Goal: Check status: Check status

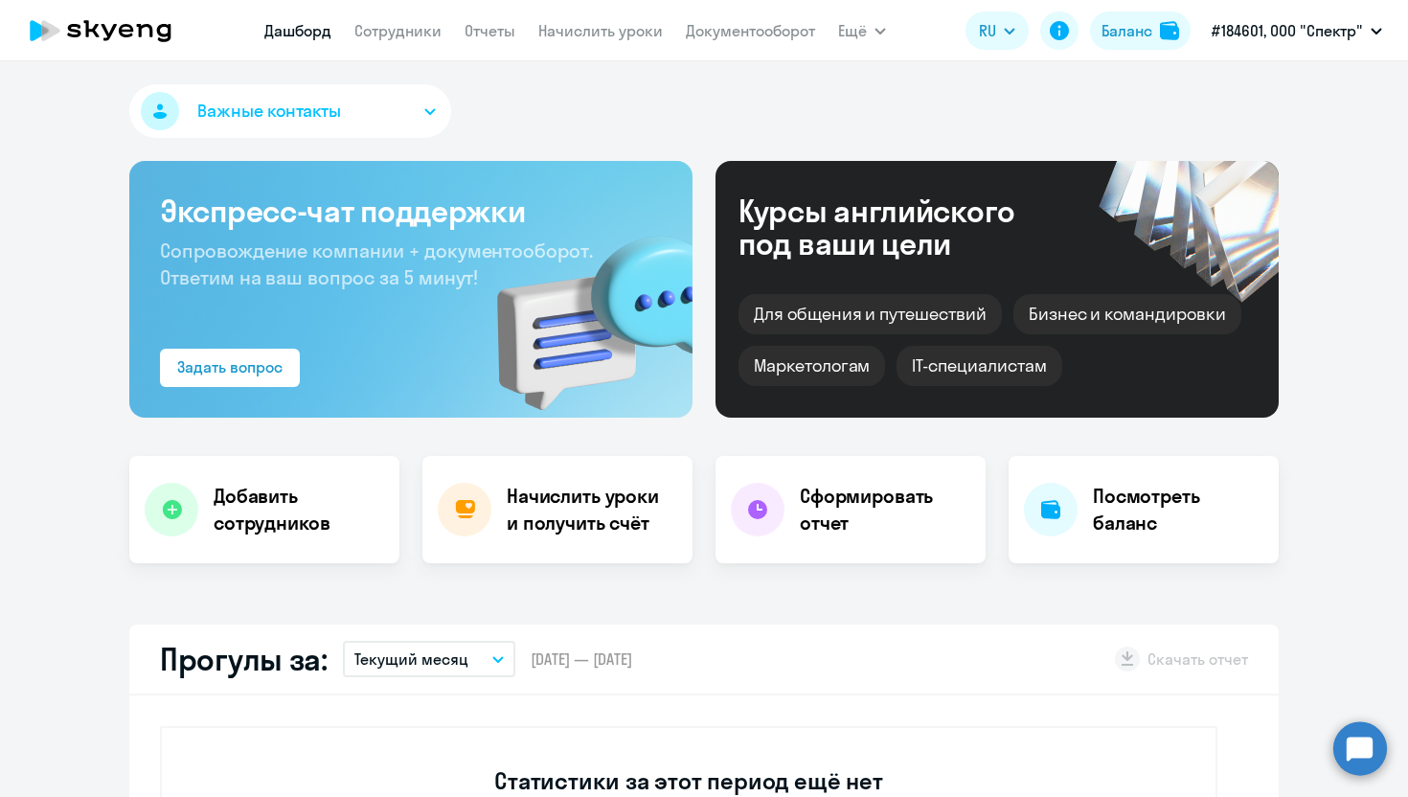
select select "30"
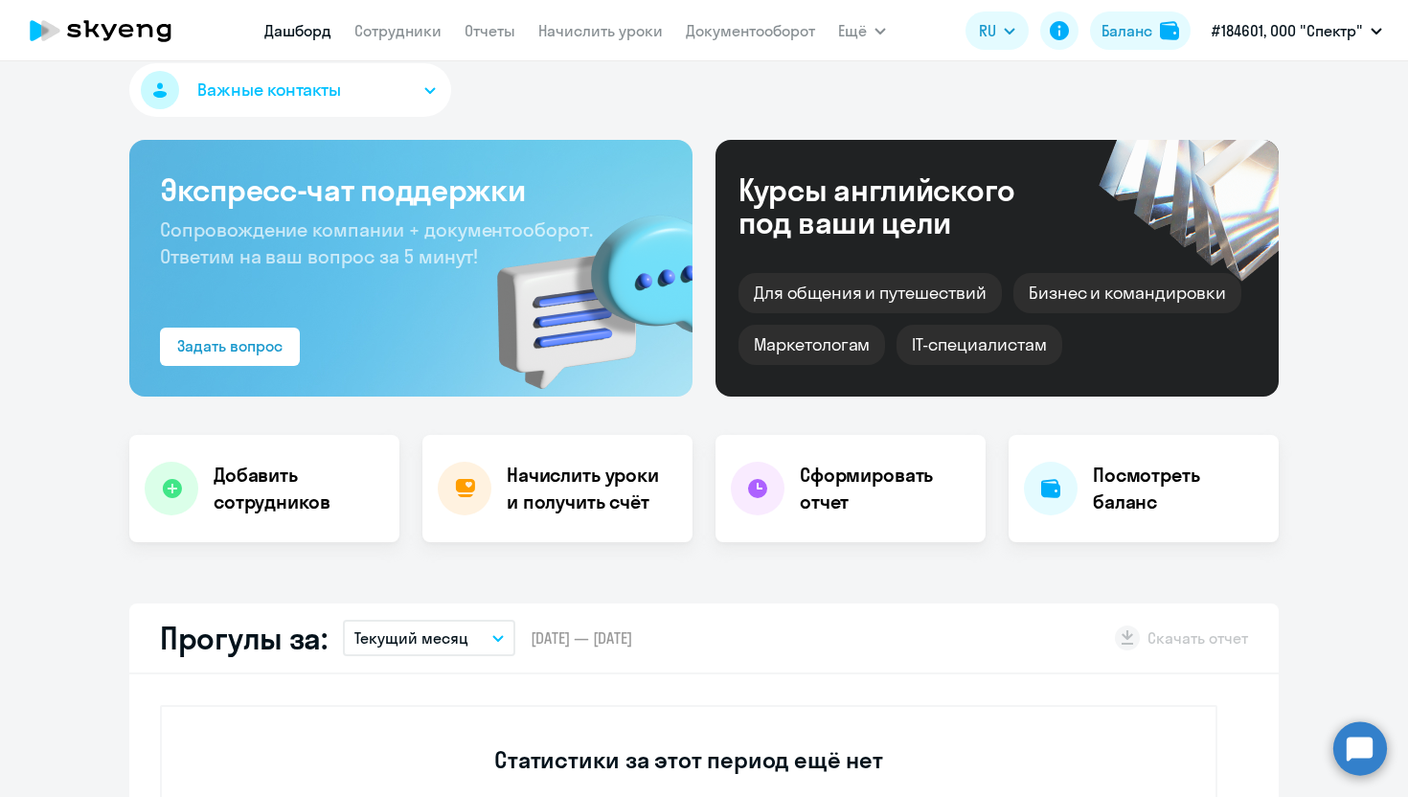
scroll to position [23, 0]
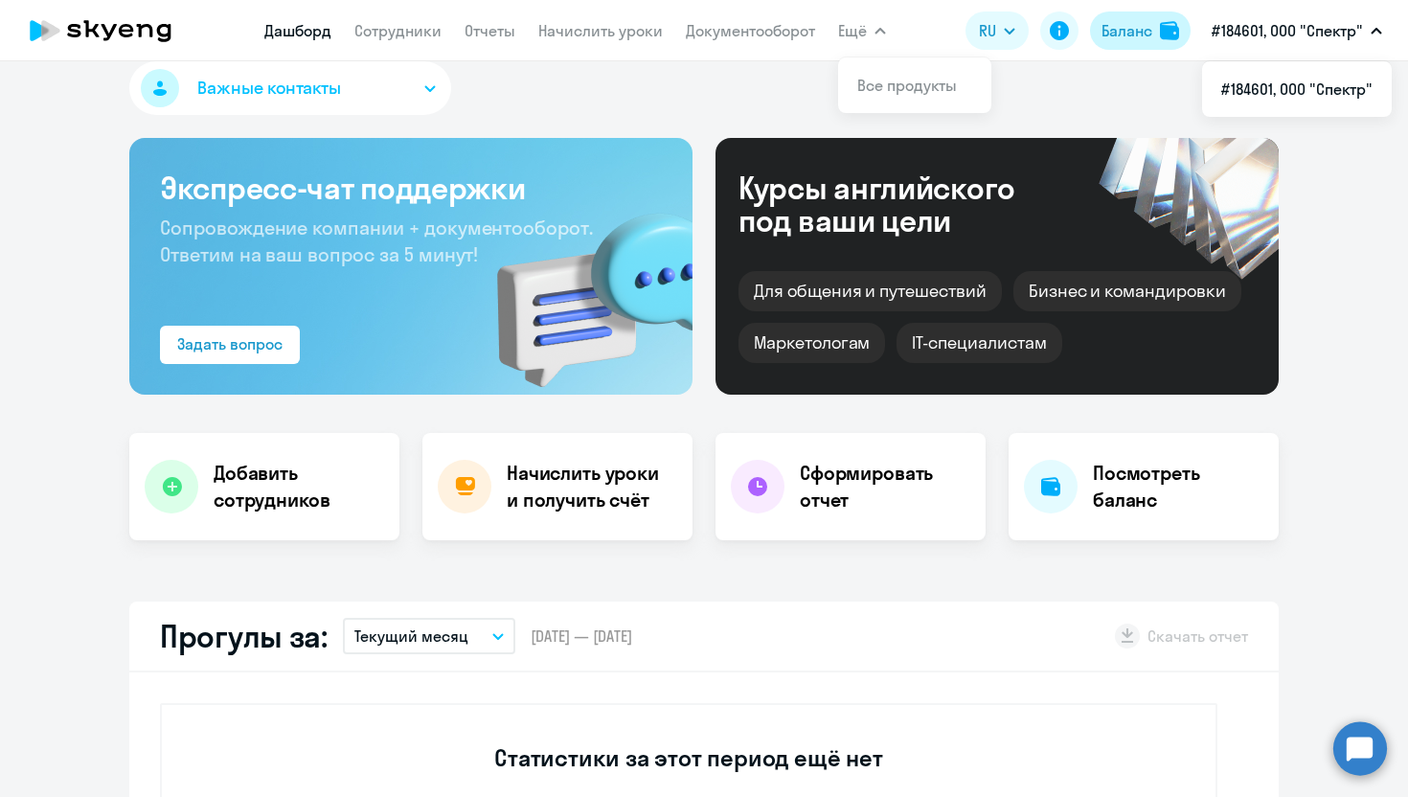
click at [1151, 32] on div "Баланс" at bounding box center [1127, 30] width 51 height 23
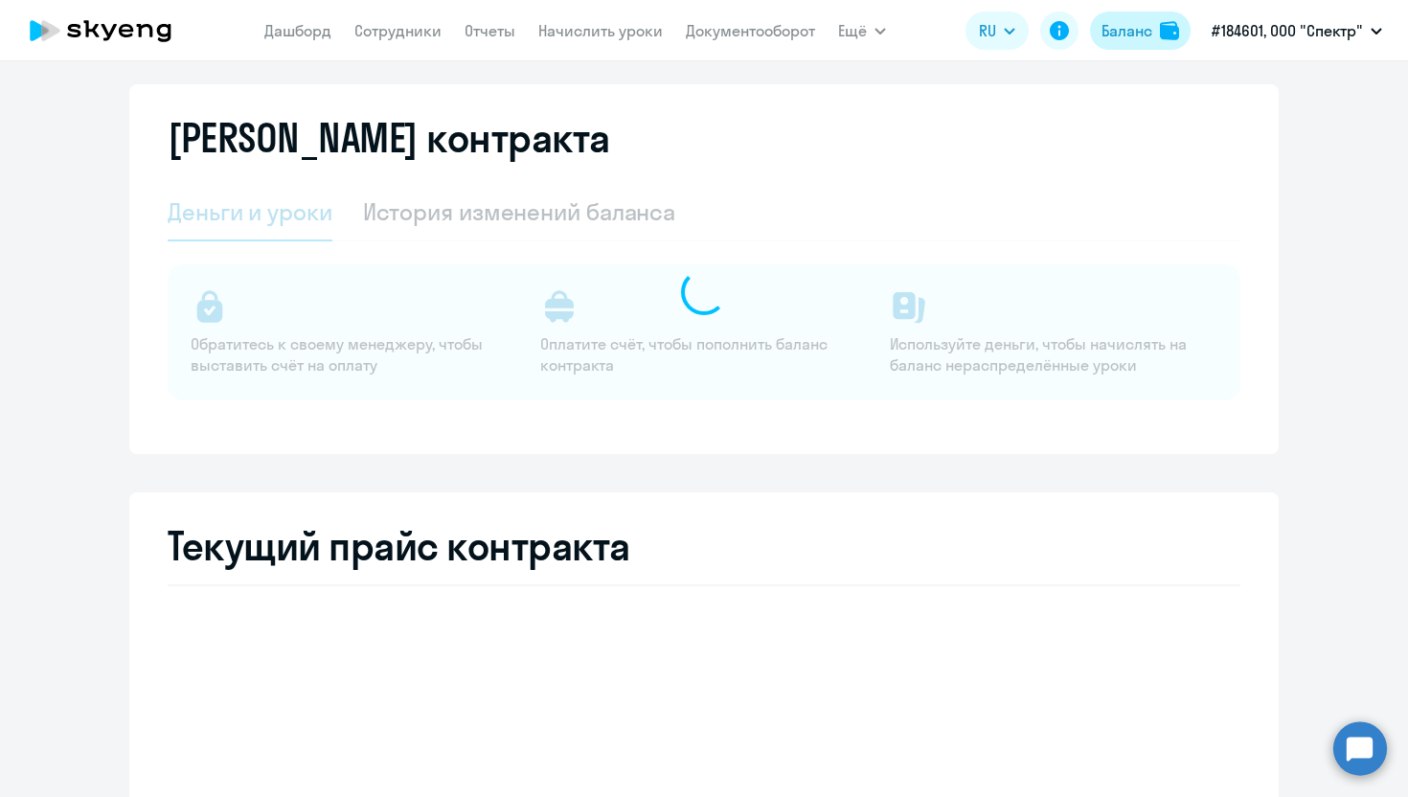
select select "english_adult_not_native_speaker"
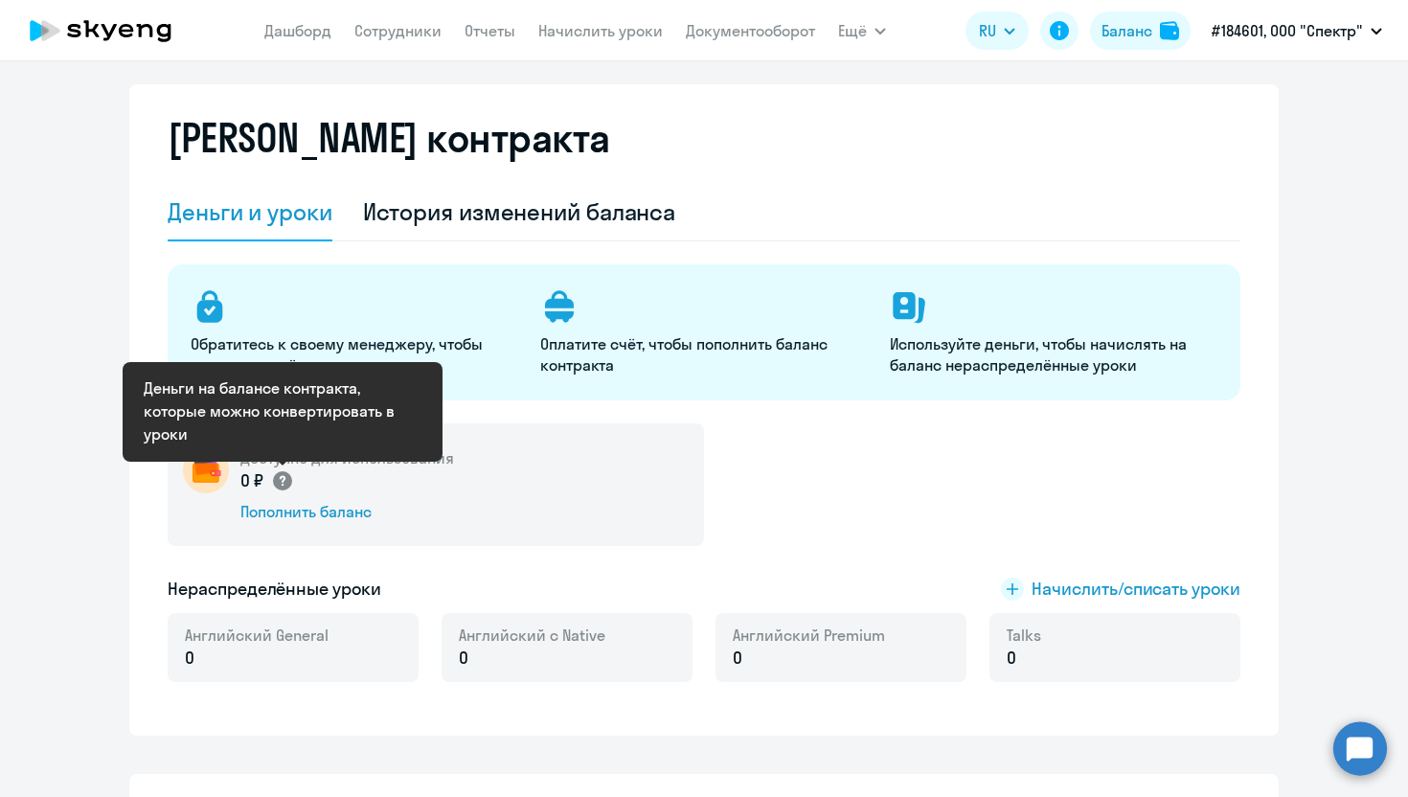
click at [282, 478] on circle at bounding box center [282, 480] width 19 height 19
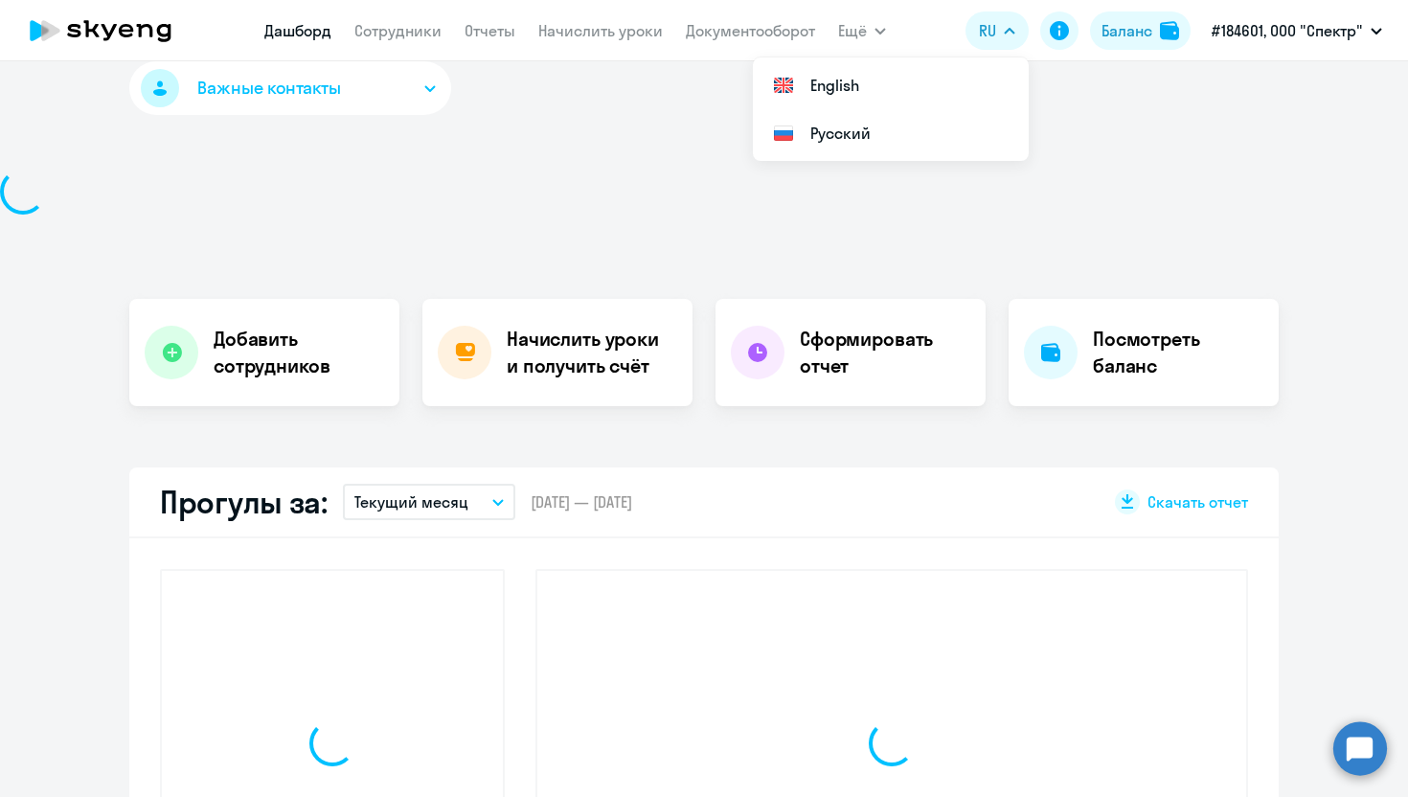
select select "30"
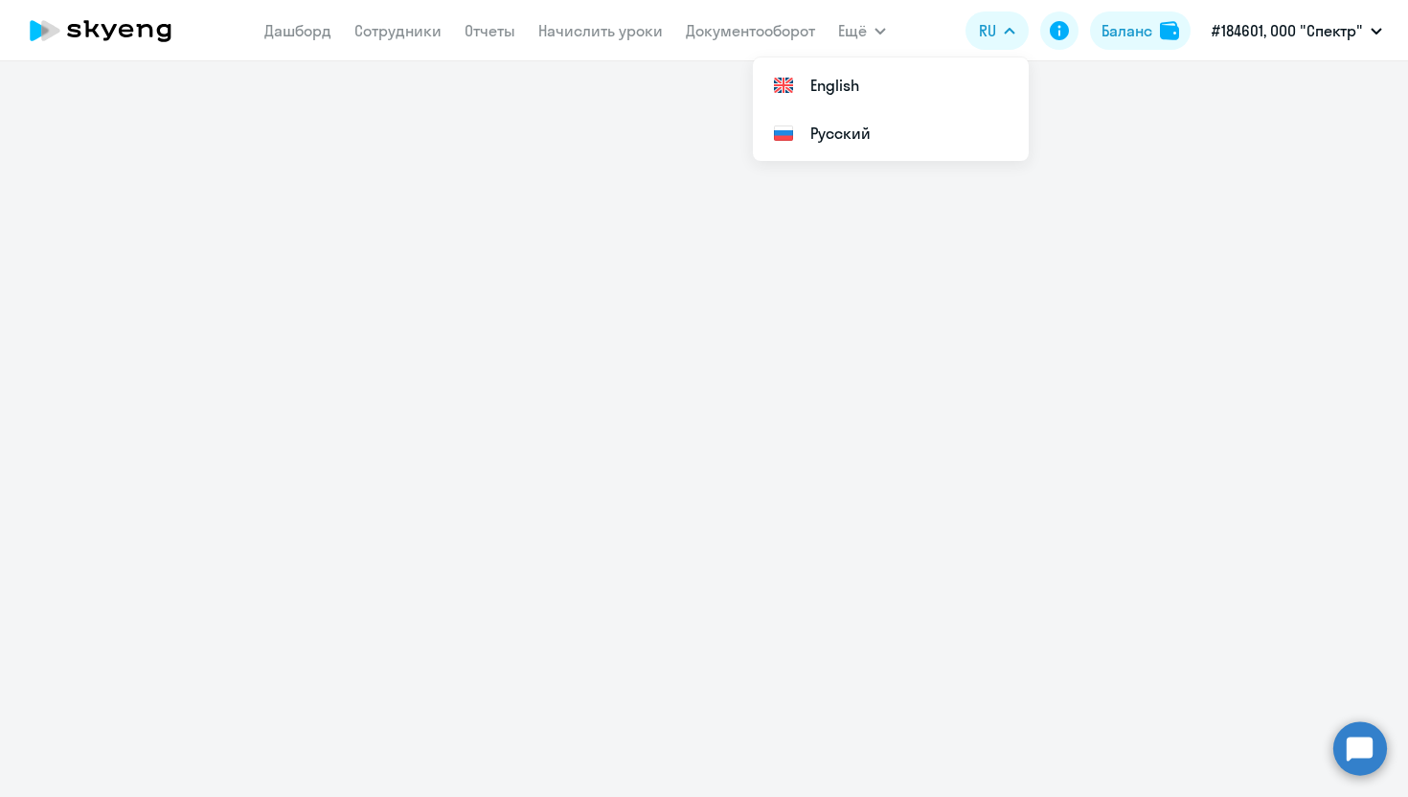
click at [590, 340] on div at bounding box center [704, 429] width 1408 height 736
